Goal: Task Accomplishment & Management: Use online tool/utility

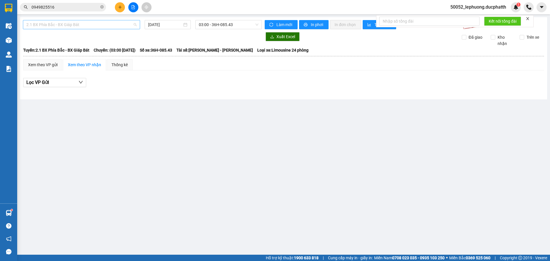
click at [84, 29] on div "2.1 BX Phía Bắc - BX Giáp Bát" at bounding box center [81, 24] width 117 height 9
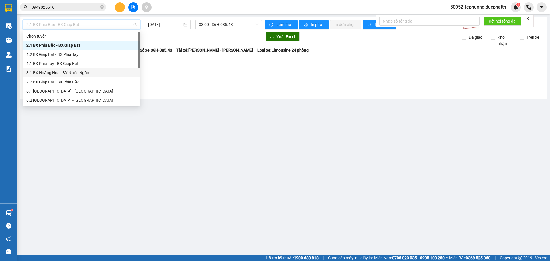
click at [77, 75] on div "3.1 BX Hoằng Hóa - BX Nước Ngầm" at bounding box center [81, 73] width 110 height 6
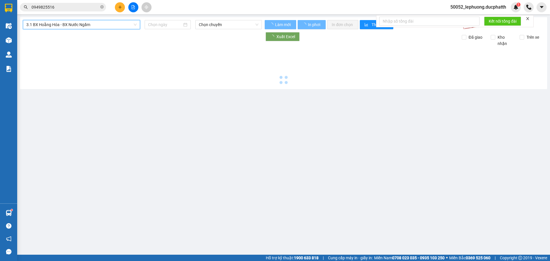
type input "[DATE]"
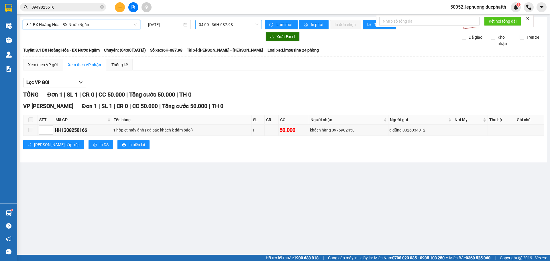
click at [231, 24] on span "04:00 - 36H-087.98" at bounding box center [229, 24] width 60 height 9
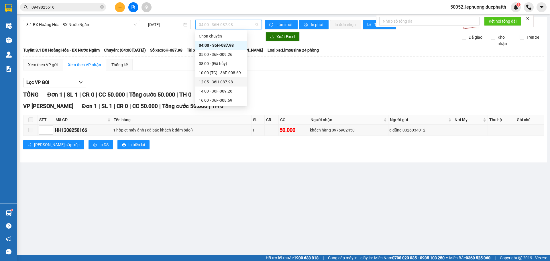
click at [224, 81] on div "12:05 - 36H-087.98" at bounding box center [221, 82] width 45 height 6
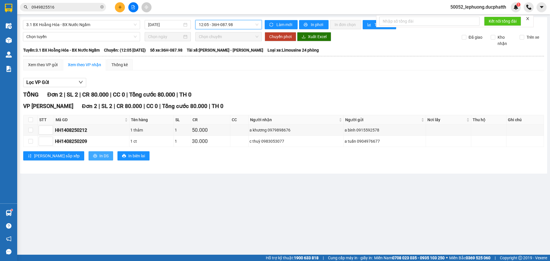
click at [99, 156] on span "In DS" at bounding box center [103, 156] width 9 height 6
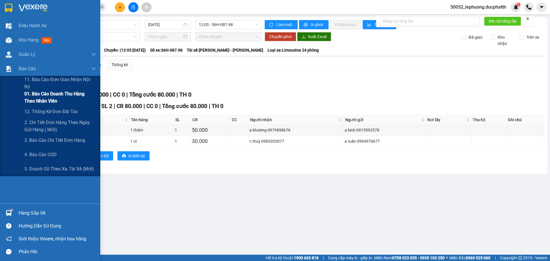
click at [52, 96] on span "01. Báo cáo doanh thu hàng theo nhân viên" at bounding box center [60, 97] width 72 height 14
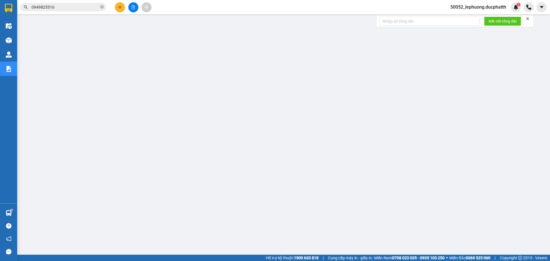
click at [470, 7] on span "50052_lephuong.ducphatth" at bounding box center [478, 6] width 65 height 7
click at [469, 19] on span "Đăng xuất" at bounding box center [481, 18] width 54 height 6
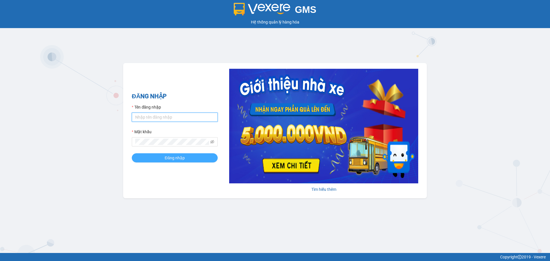
type input "ltmai.ducphatth"
click at [175, 157] on span "Đăng nhập" at bounding box center [175, 158] width 20 height 6
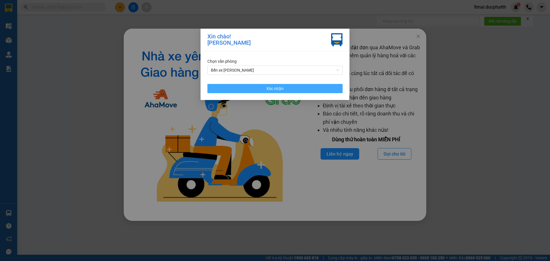
click at [232, 89] on button "Xác nhận" at bounding box center [274, 88] width 135 height 9
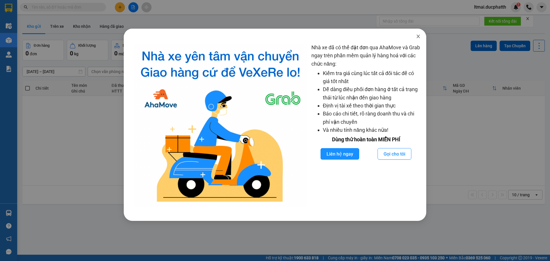
drag, startPoint x: 419, startPoint y: 36, endPoint x: 358, endPoint y: 13, distance: 65.0
click at [419, 36] on icon "close" at bounding box center [418, 36] width 5 height 5
